Goal: Find specific page/section: Find specific page/section

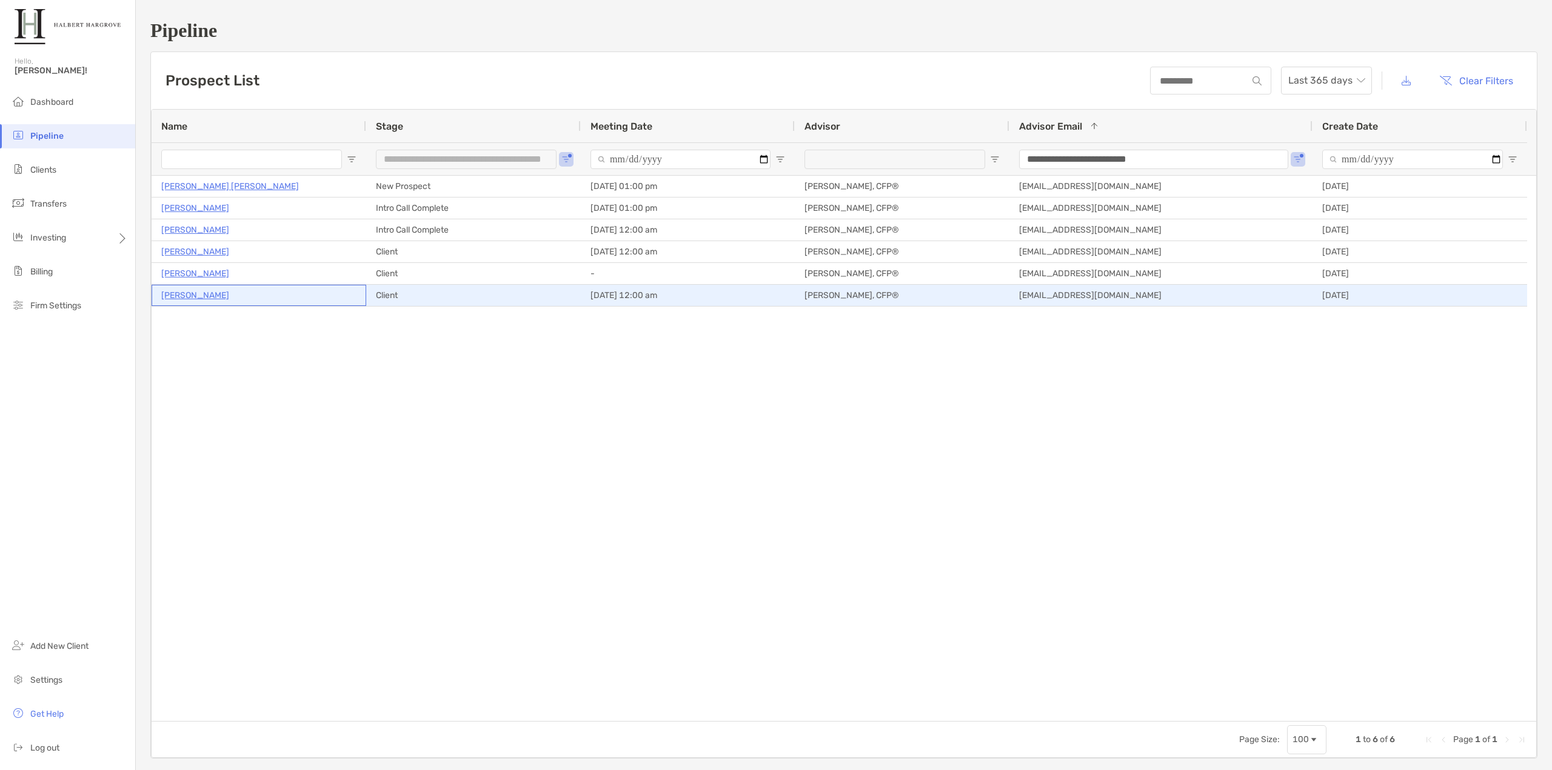
click at [199, 295] on p "[PERSON_NAME]" at bounding box center [195, 295] width 68 height 15
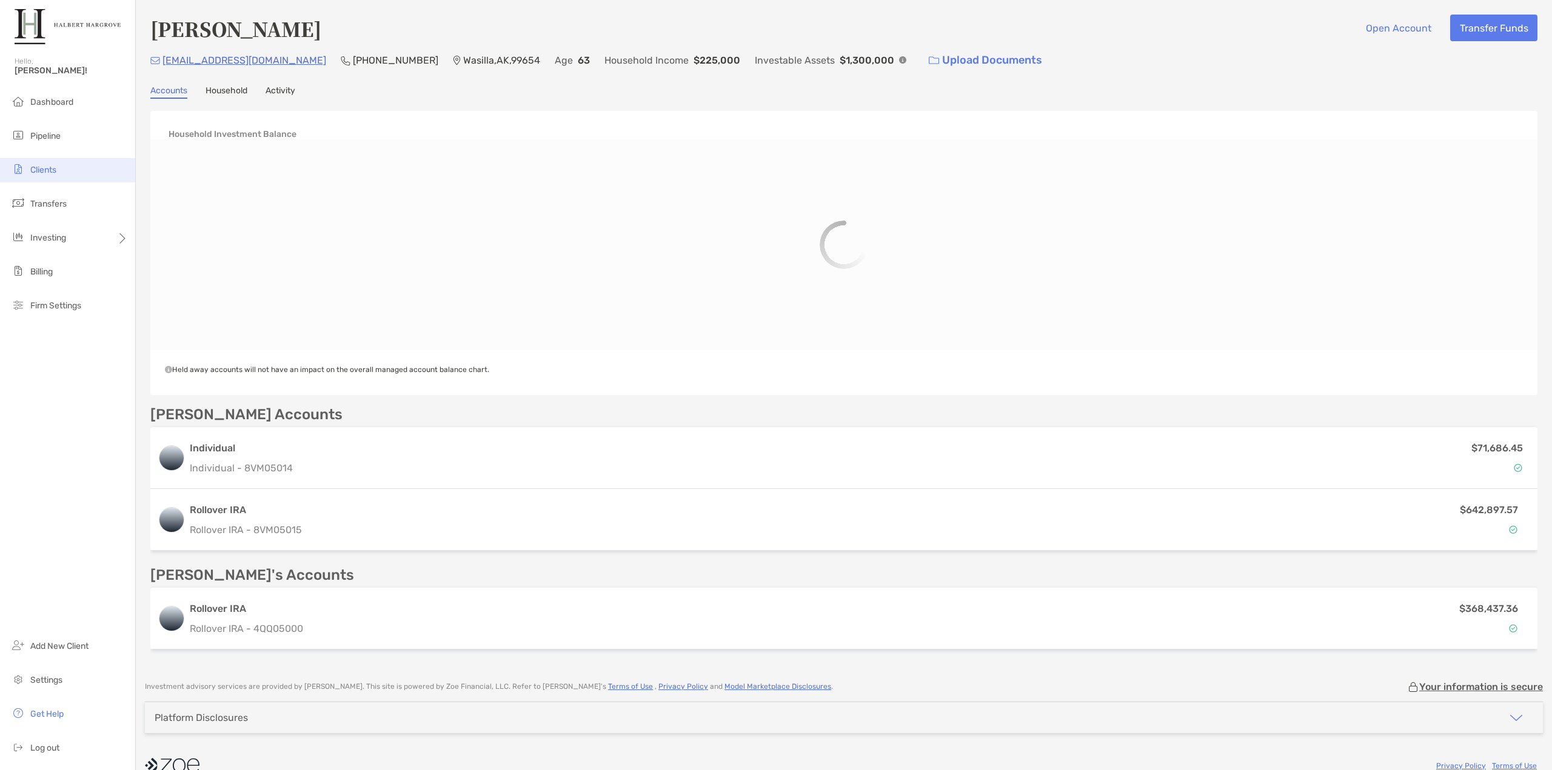
click at [52, 176] on li "Clients" at bounding box center [67, 170] width 135 height 24
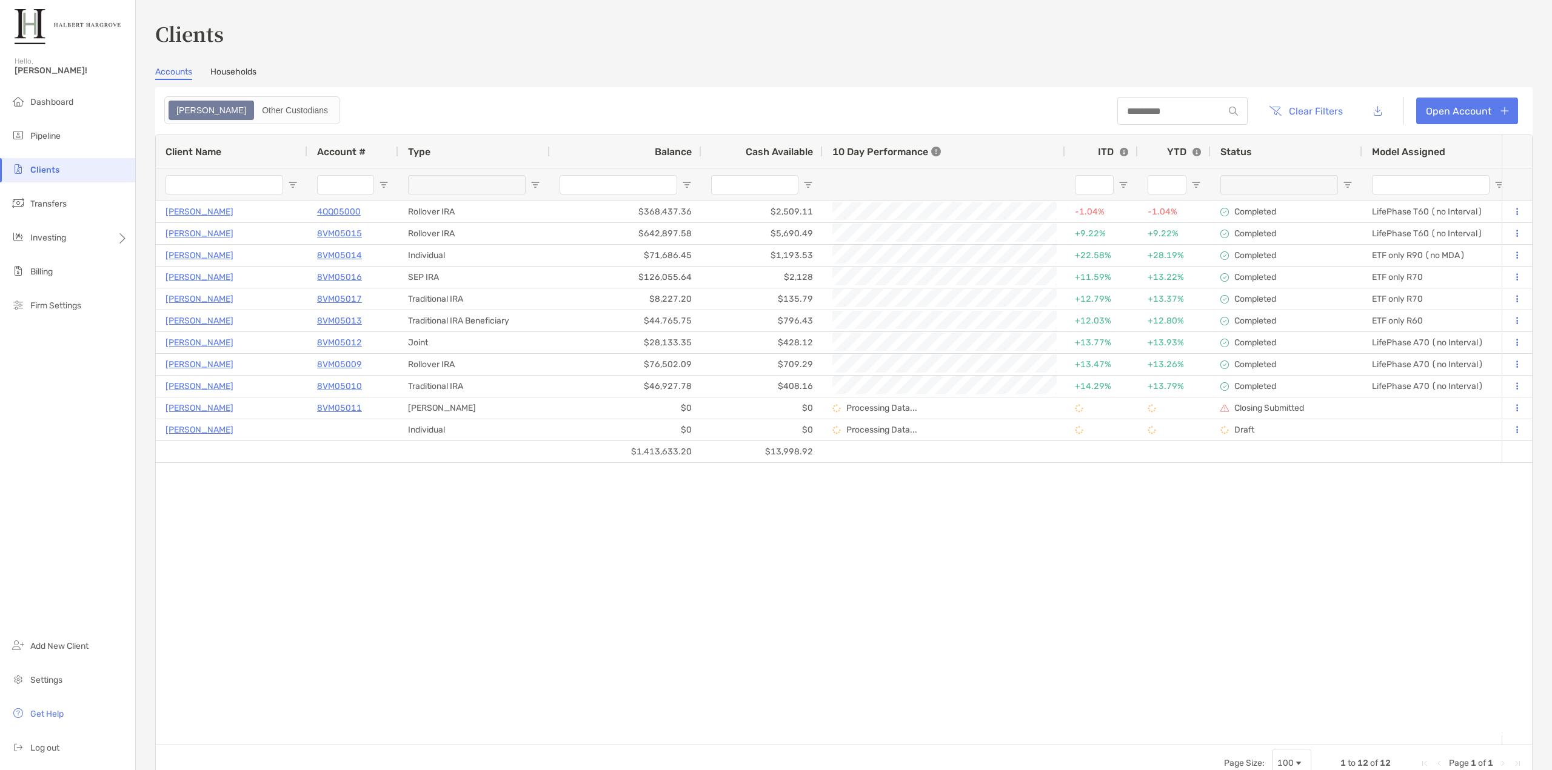
click at [454, 116] on header "Clear Filters Open Account" at bounding box center [843, 110] width 1377 height 47
